Goal: Information Seeking & Learning: Learn about a topic

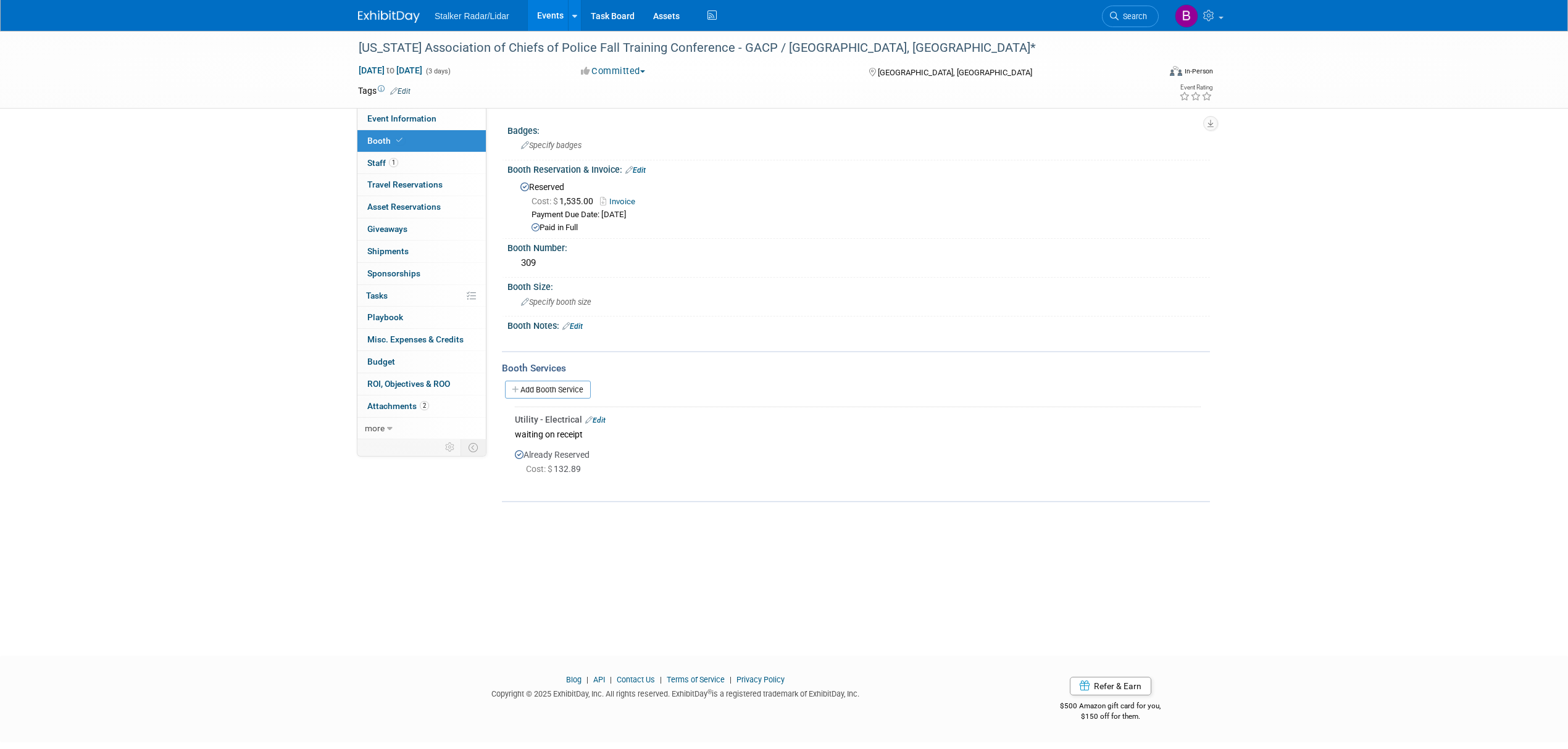
click at [1122, 24] on link "Search" at bounding box center [1130, 16] width 57 height 22
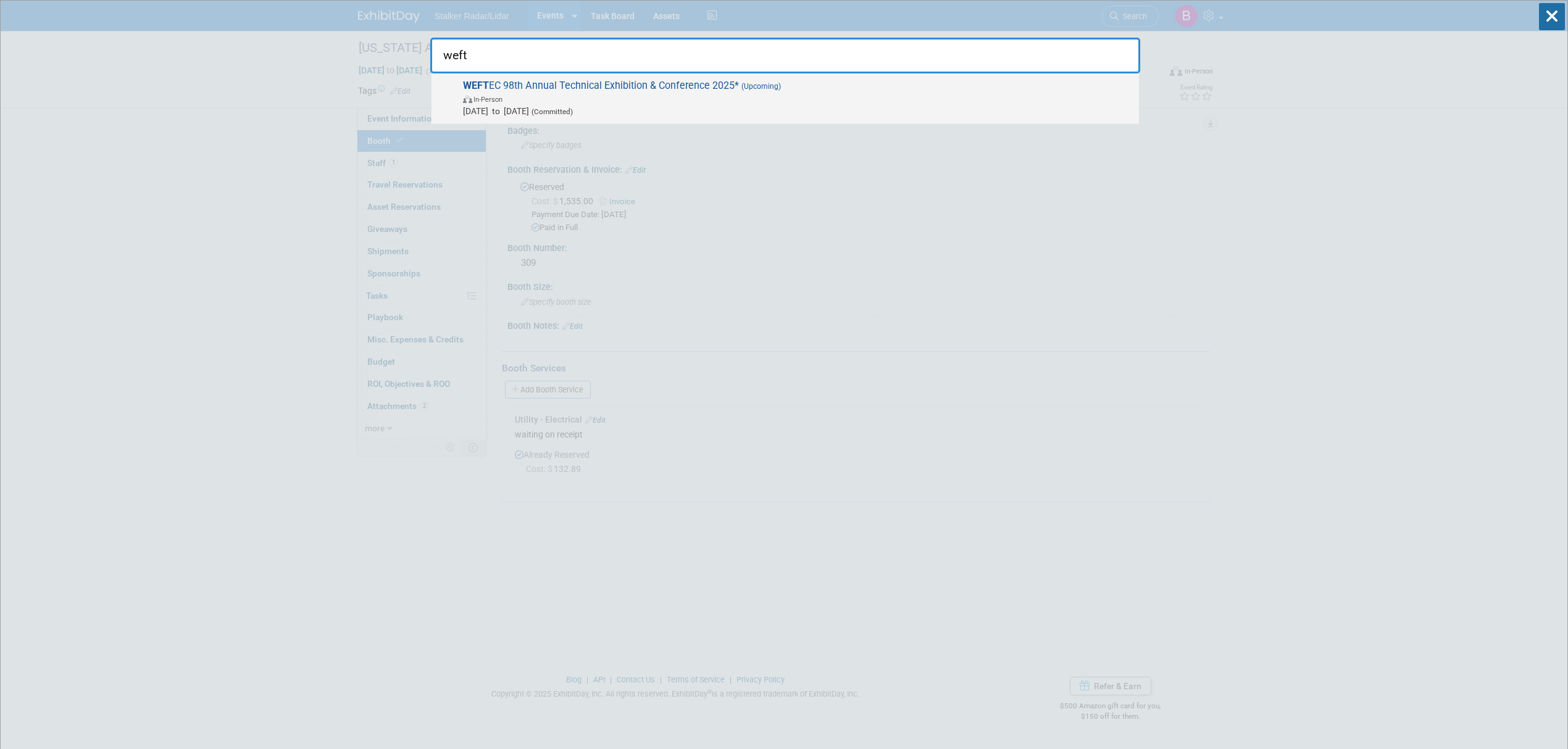
type input "weft"
click at [594, 100] on span "In-Person" at bounding box center [797, 99] width 669 height 13
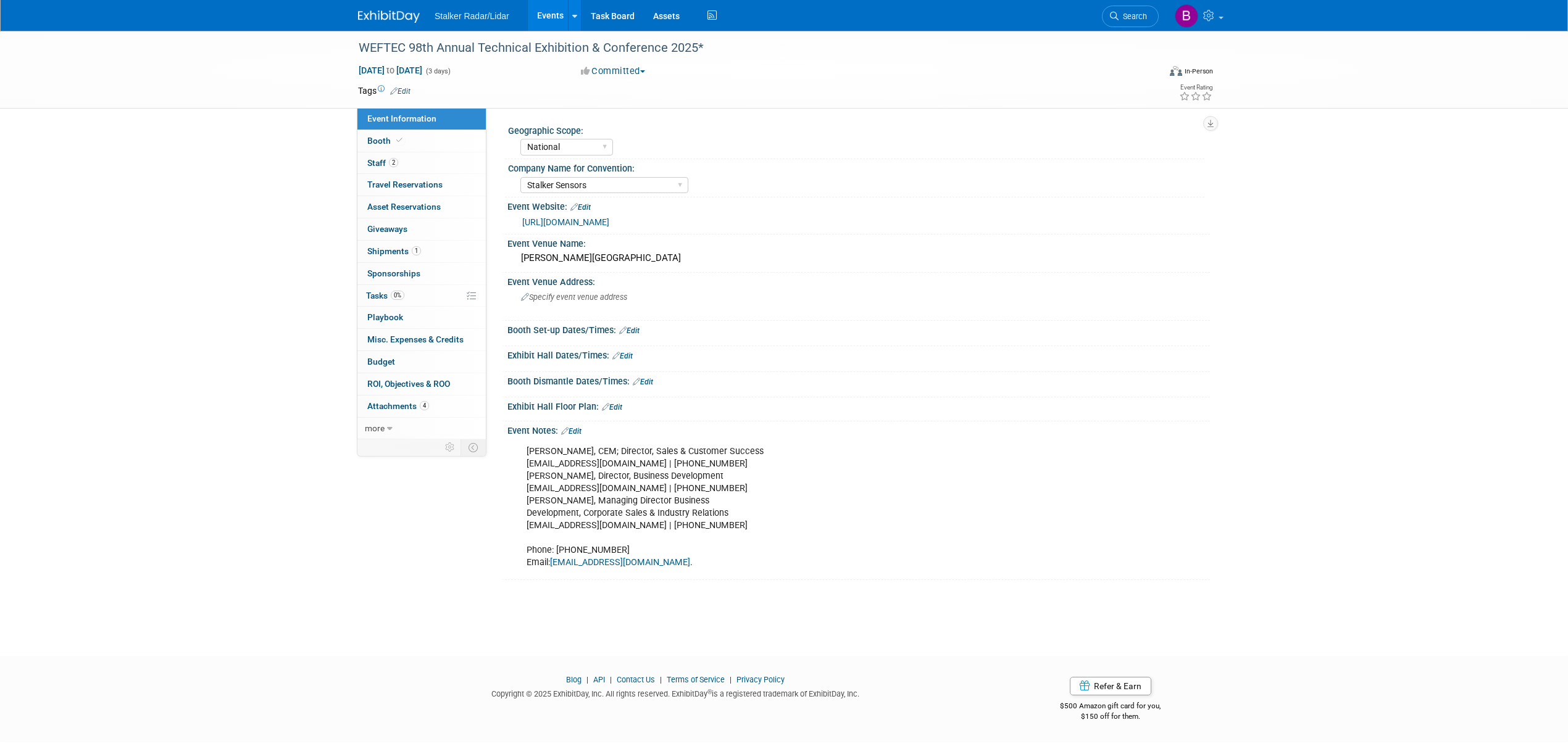
select select "National"
select select "Stalker Sensors"
click at [553, 218] on link "https://www.weftec.org/" at bounding box center [565, 222] width 87 height 10
click at [436, 134] on link "Booth" at bounding box center [421, 141] width 129 height 22
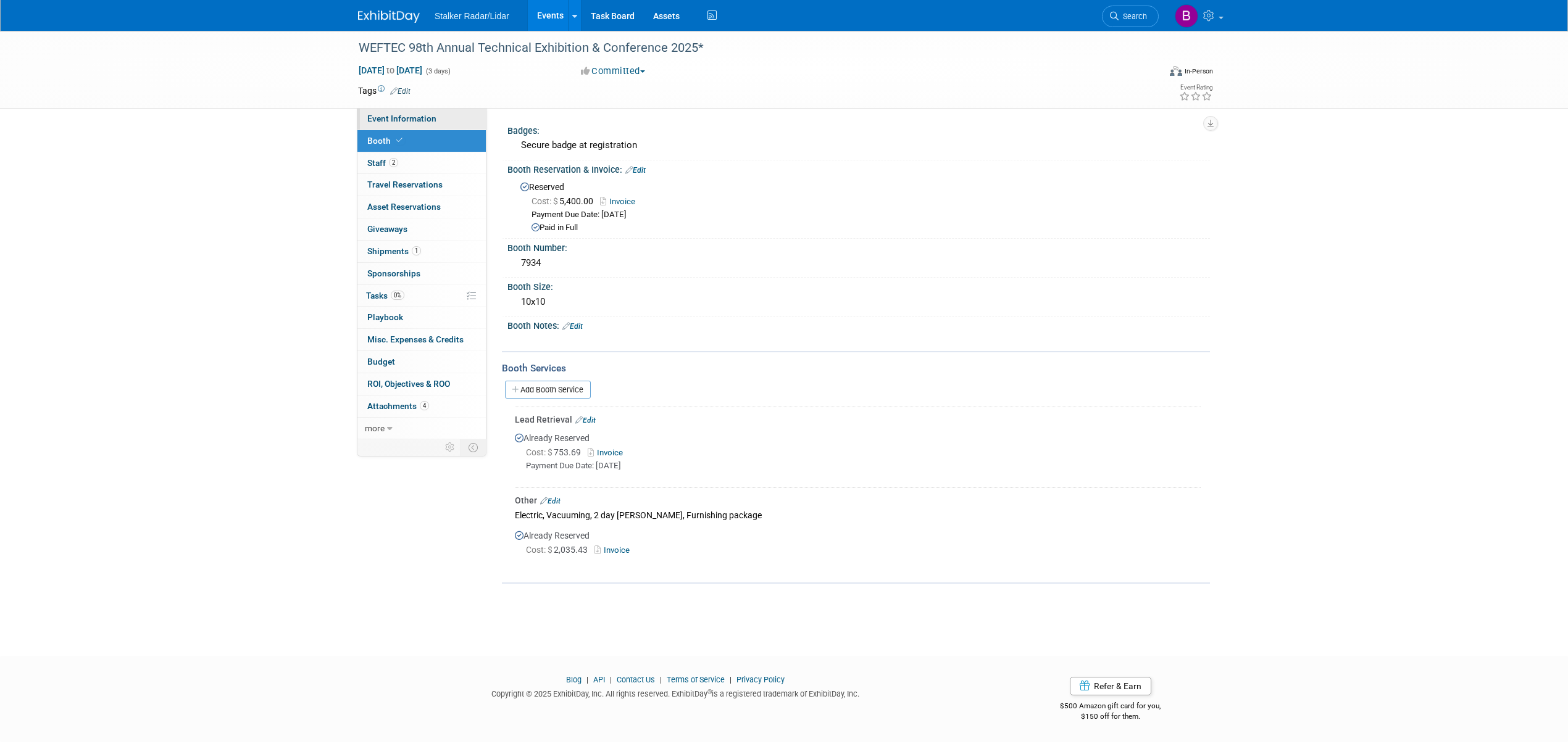
click at [393, 122] on span "Event Information" at bounding box center [402, 118] width 69 height 10
select select "National"
select select "Stalker Sensors"
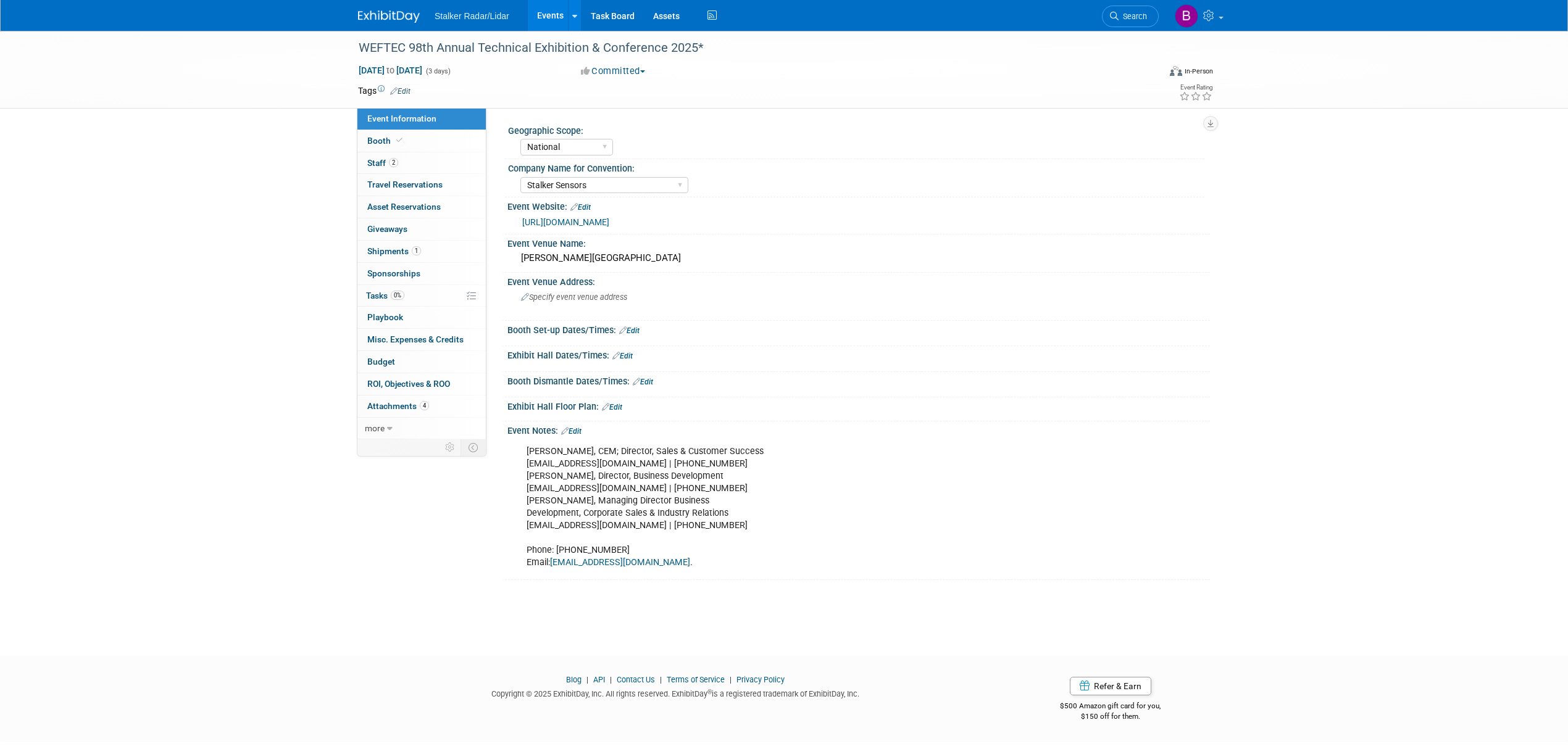
click at [544, 19] on link "Events" at bounding box center [550, 15] width 45 height 31
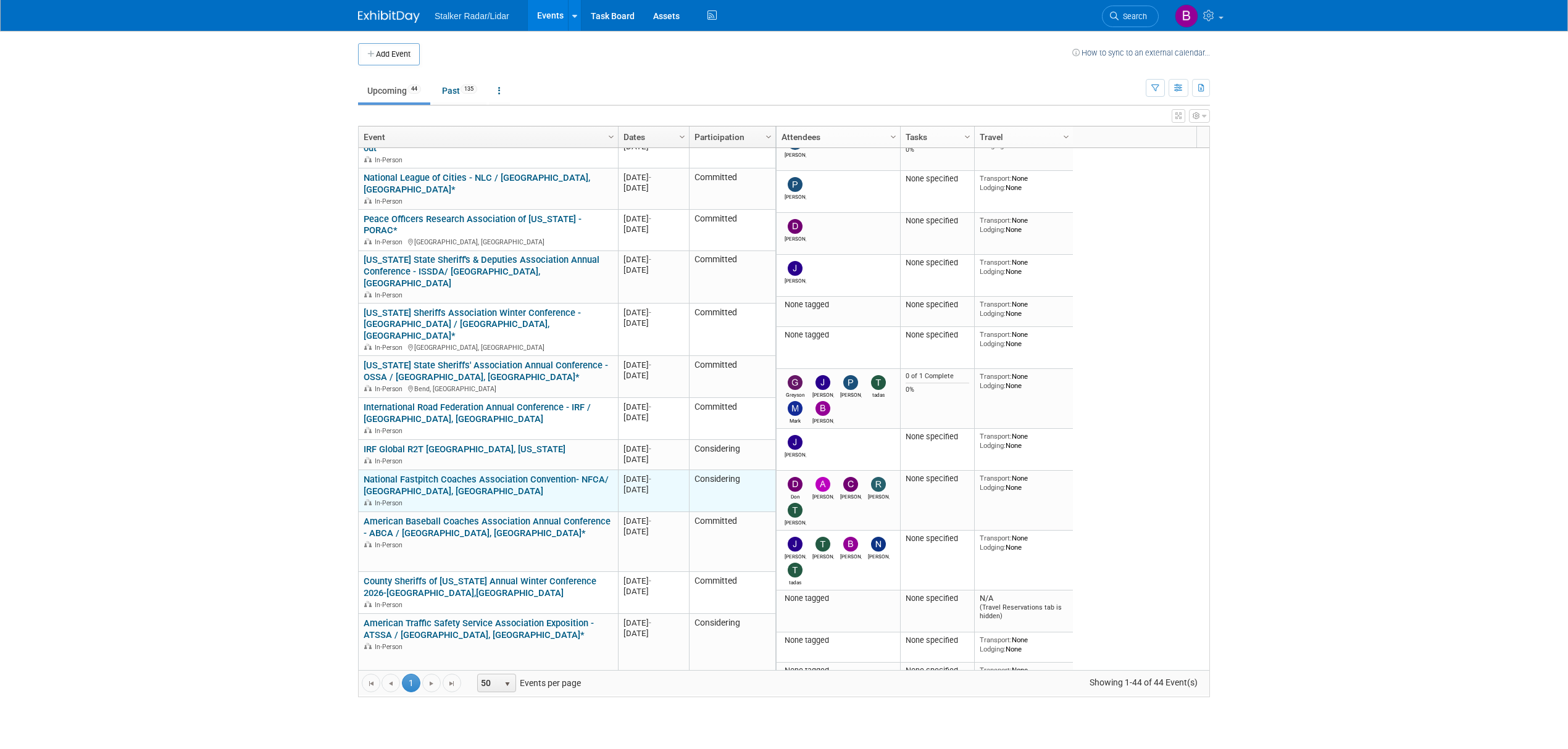
click at [438, 474] on link "National Fastpitch Coaches Association Convention- NFCA/ [GEOGRAPHIC_DATA], [GE…" at bounding box center [486, 485] width 245 height 23
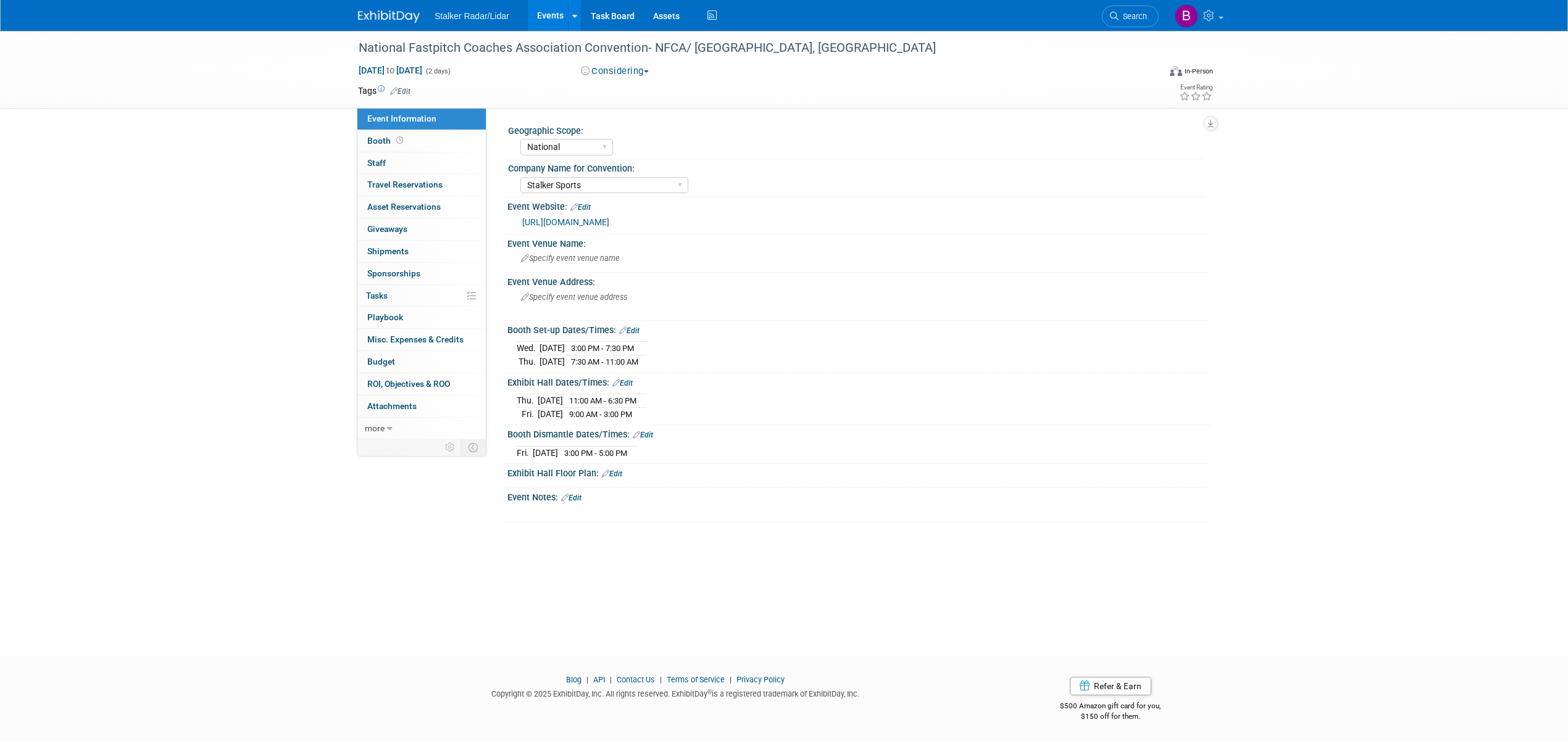
select select "National"
select select "Stalker Sports"
click at [595, 220] on link "[URL][DOMAIN_NAME]" at bounding box center [565, 222] width 87 height 10
